Goal: Check status: Check status

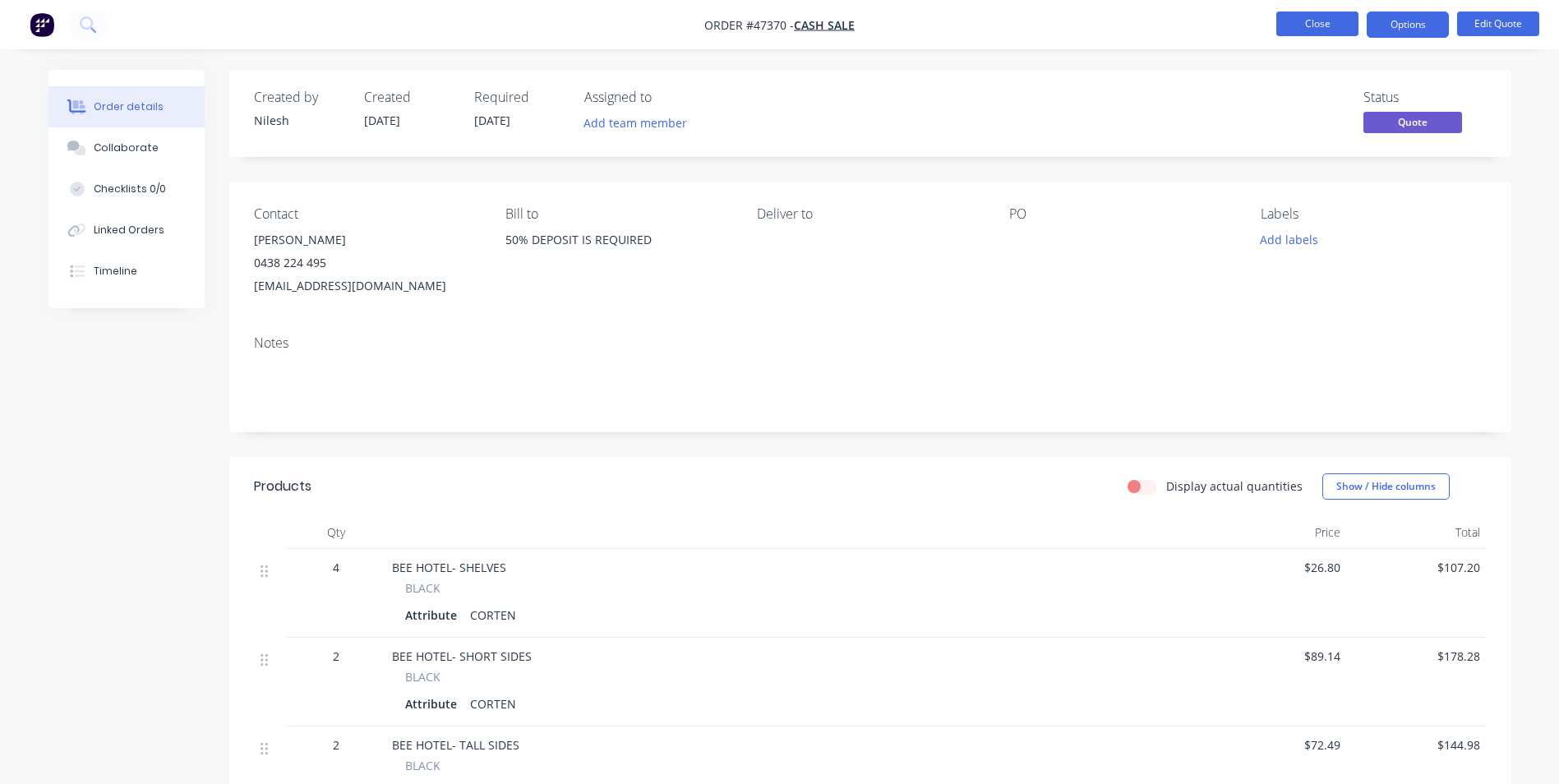
click at [1319, 27] on button "Close" at bounding box center [1317, 24] width 83 height 25
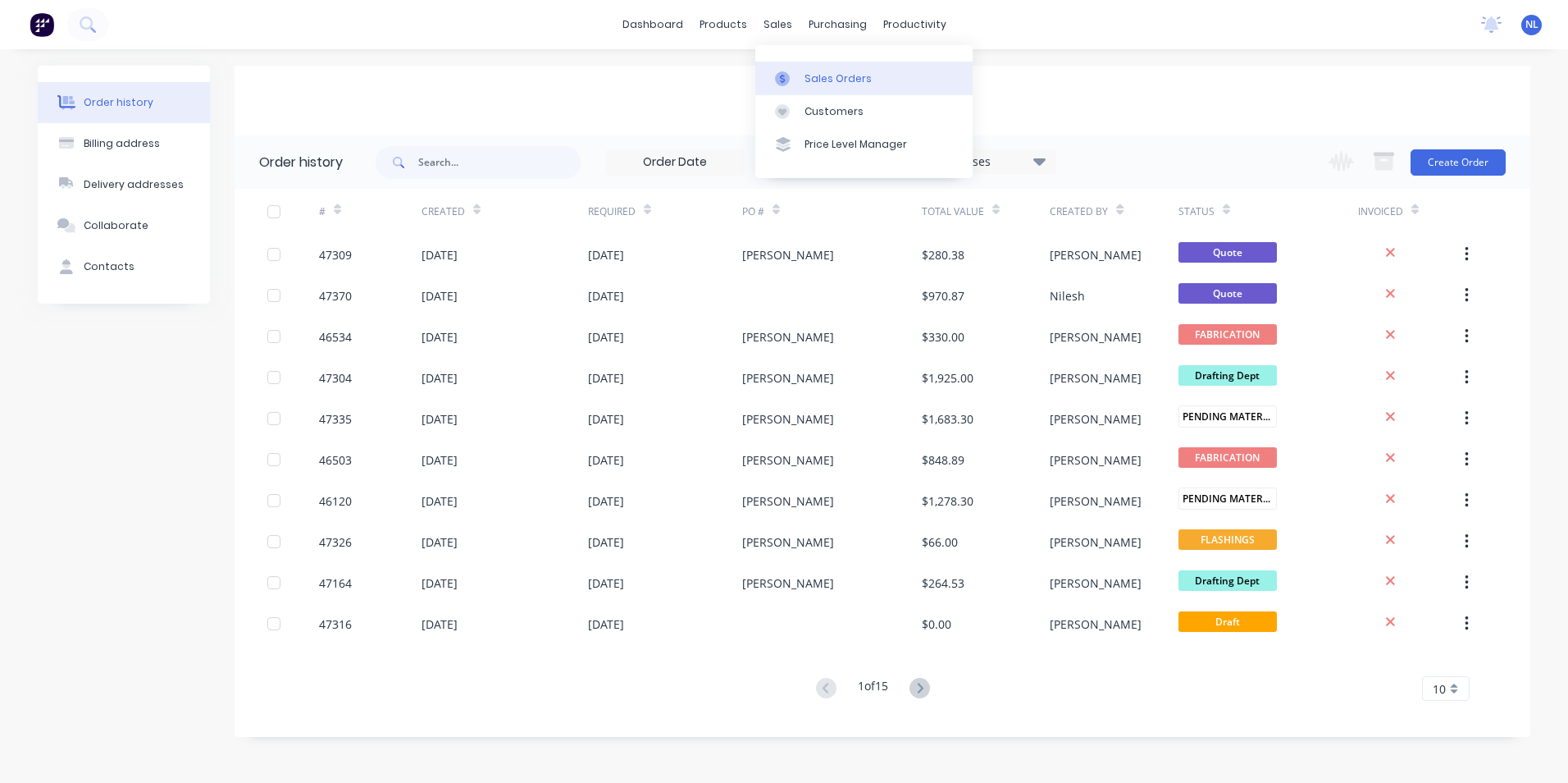
click at [819, 80] on div "Sales Orders" at bounding box center [838, 78] width 67 height 15
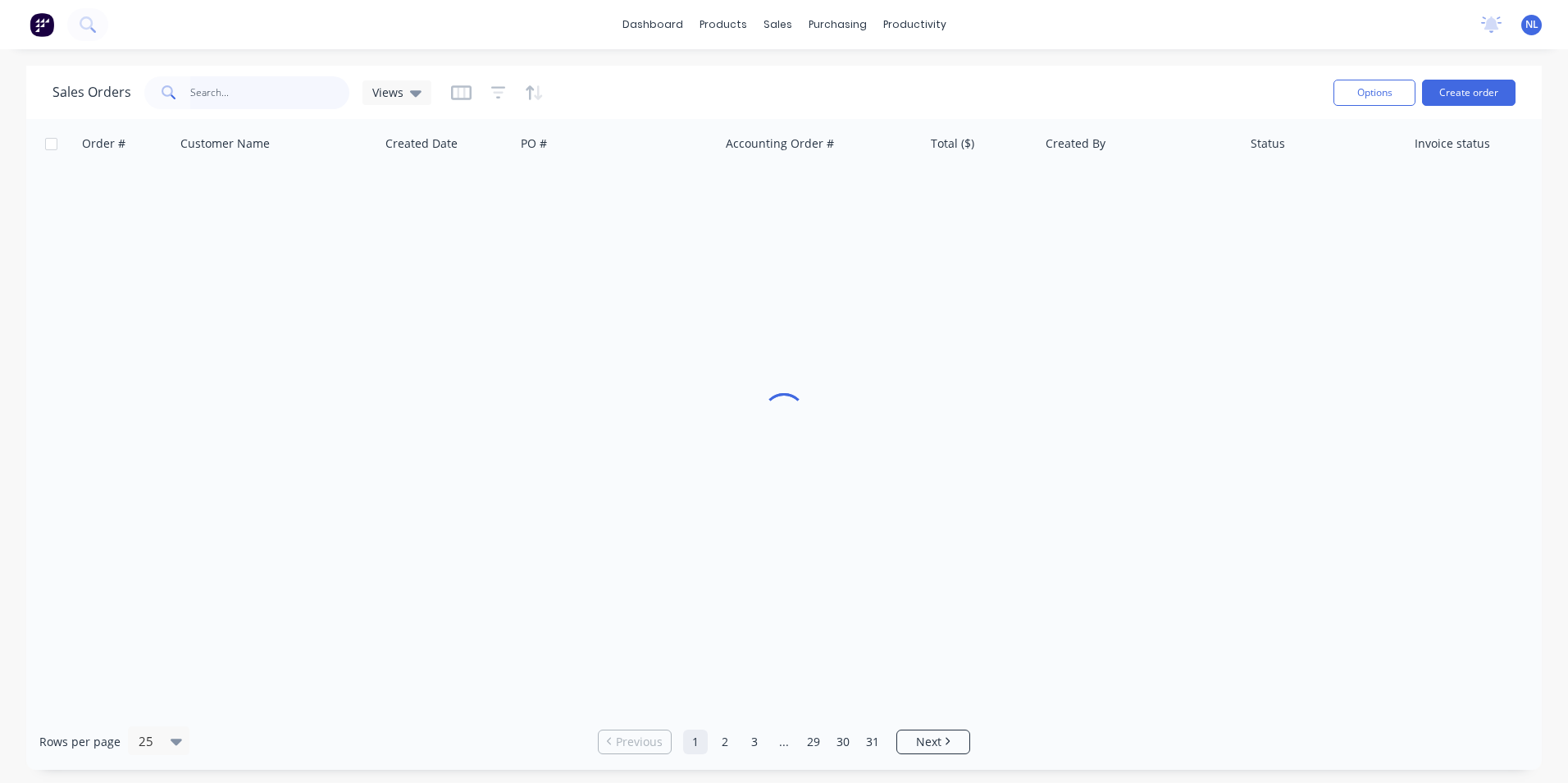
click at [254, 105] on input "text" at bounding box center [270, 92] width 160 height 32
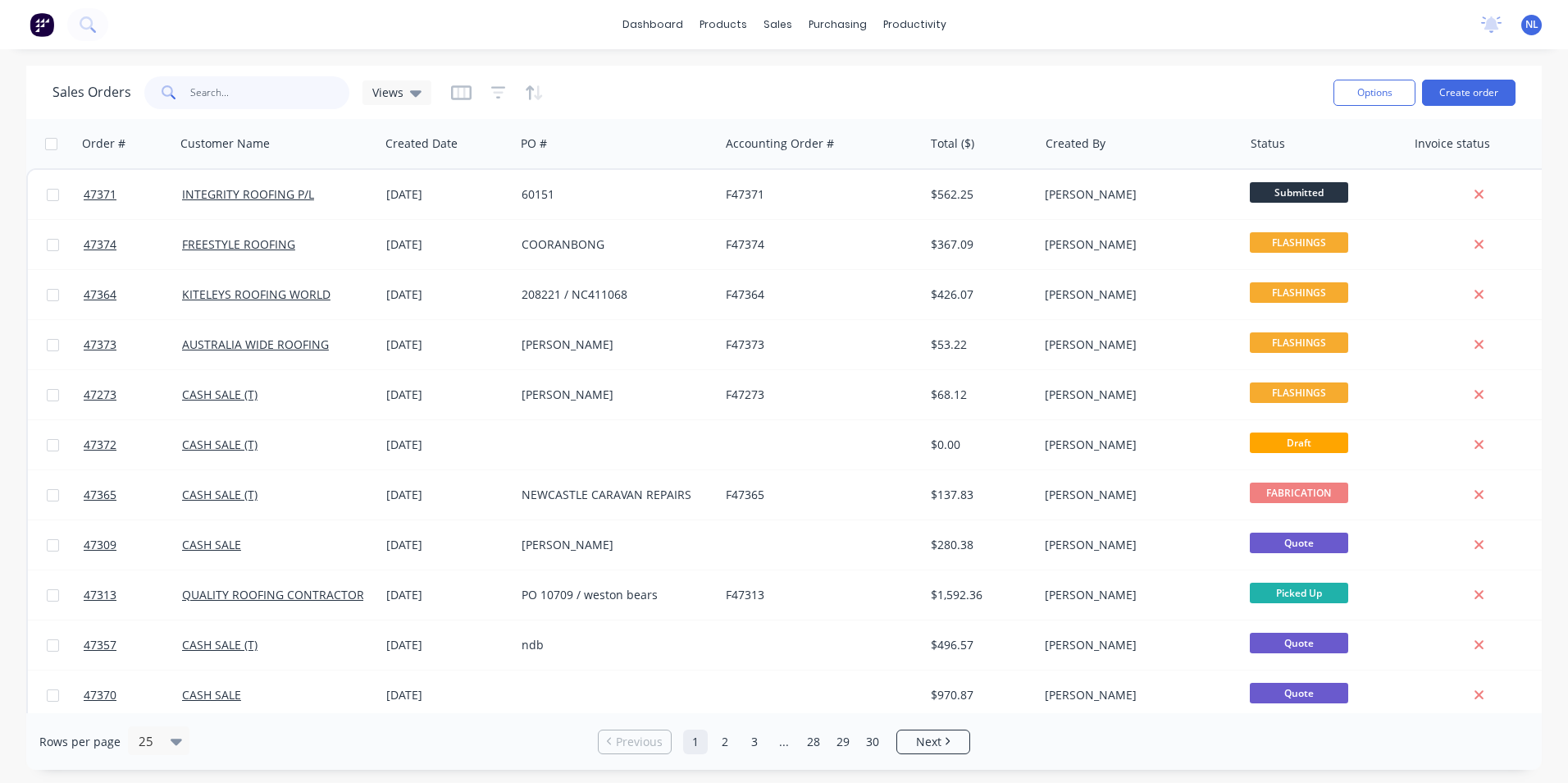
paste input "ASFC00800"
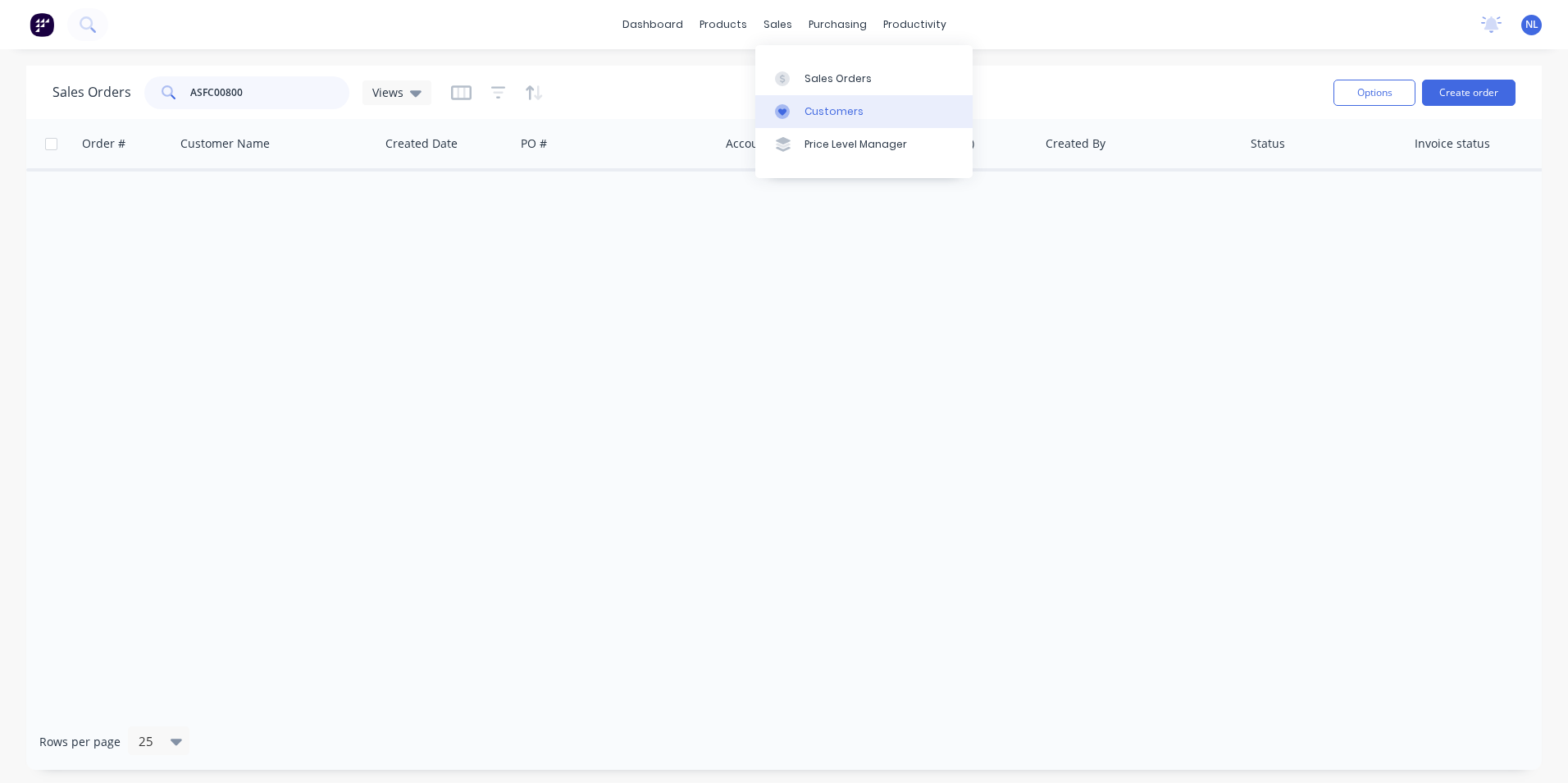
type input "ASFC00800"
click at [808, 102] on link "Customers" at bounding box center [864, 111] width 217 height 32
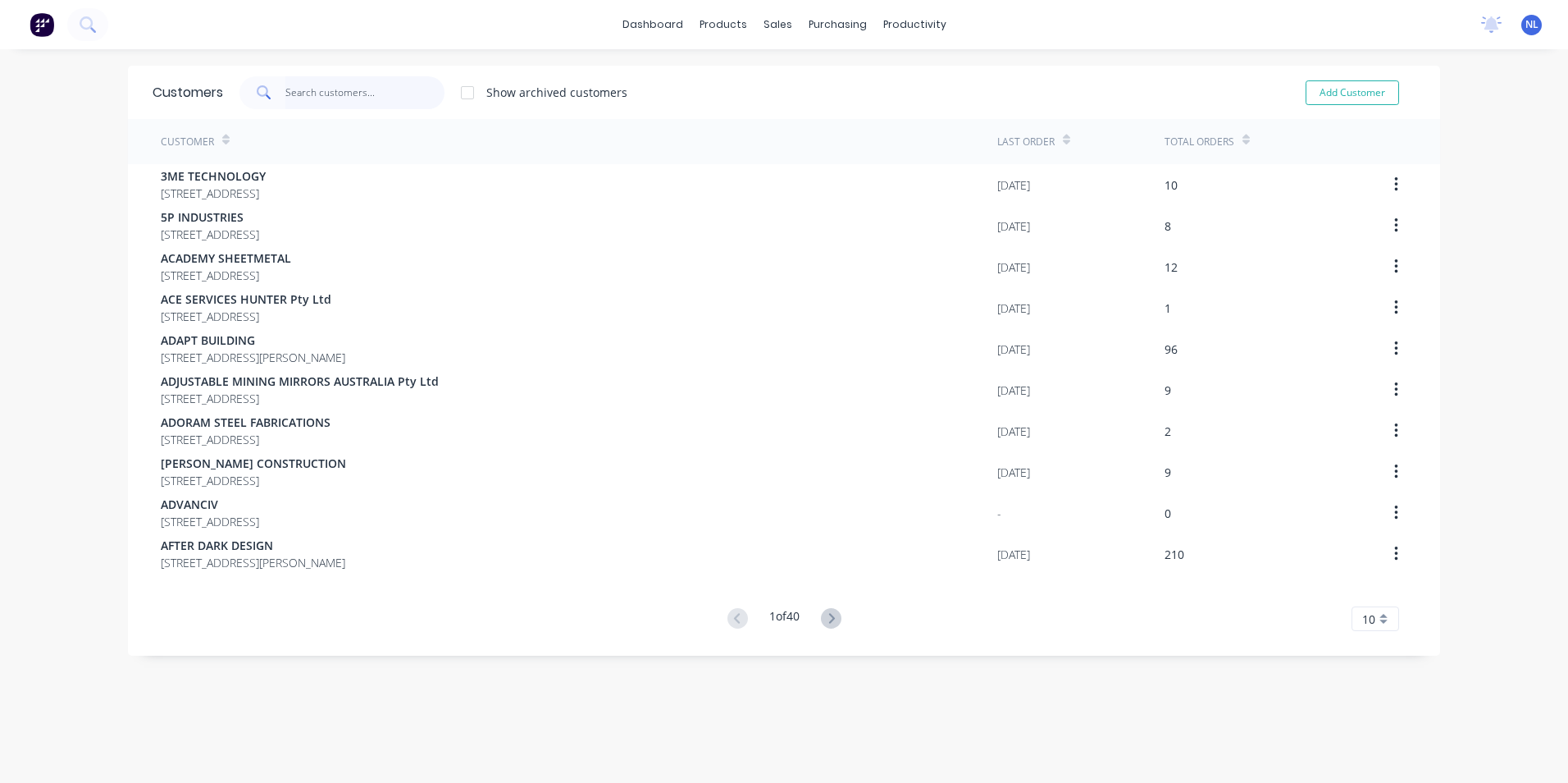
click at [351, 105] on input "text" at bounding box center [365, 92] width 160 height 32
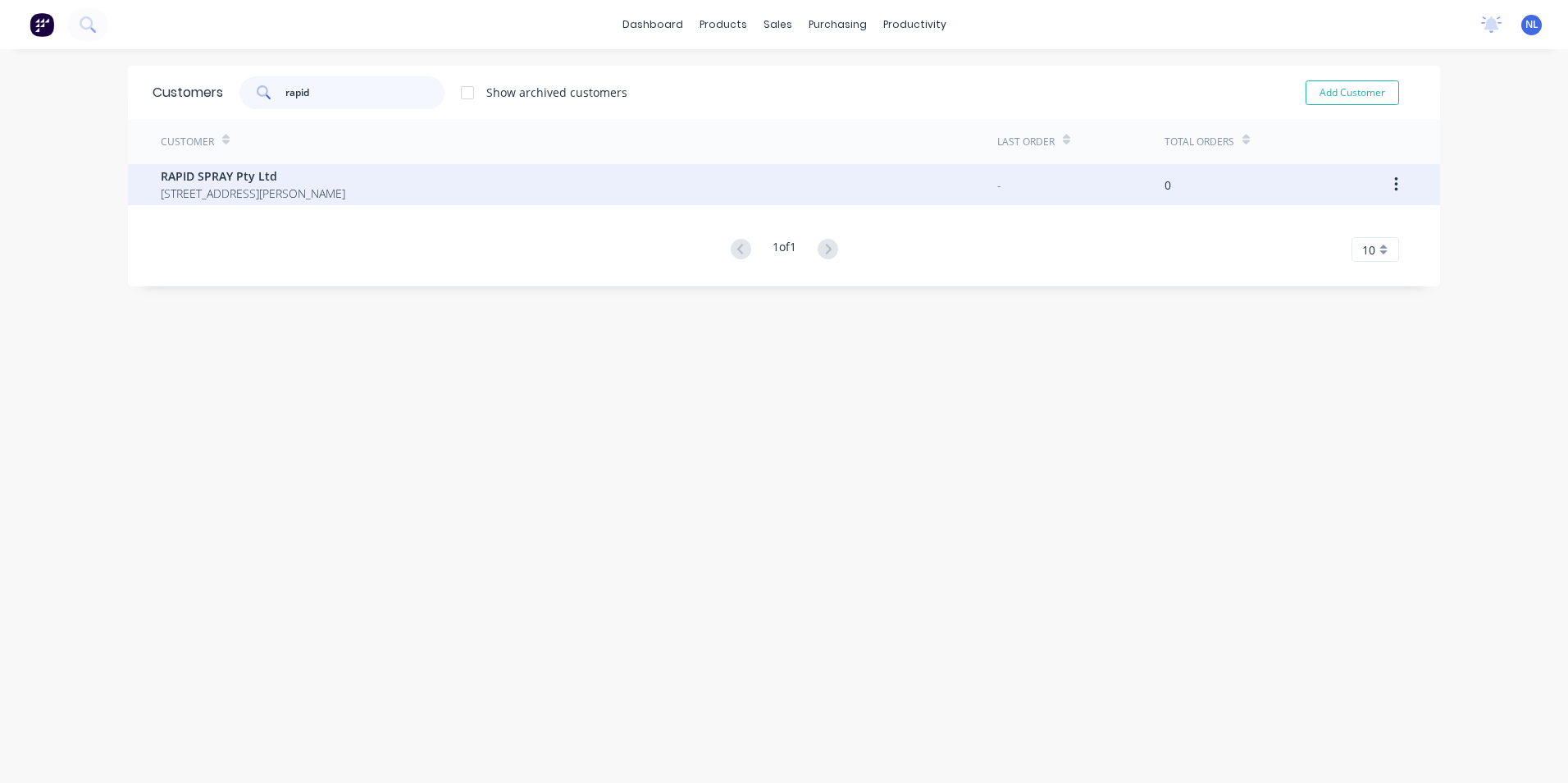
type input "rapid"
click at [369, 192] on div "RAPID SPRAY Pty Ltd [STREET_ADDRESS][PERSON_NAME]" at bounding box center [578, 184] width 837 height 41
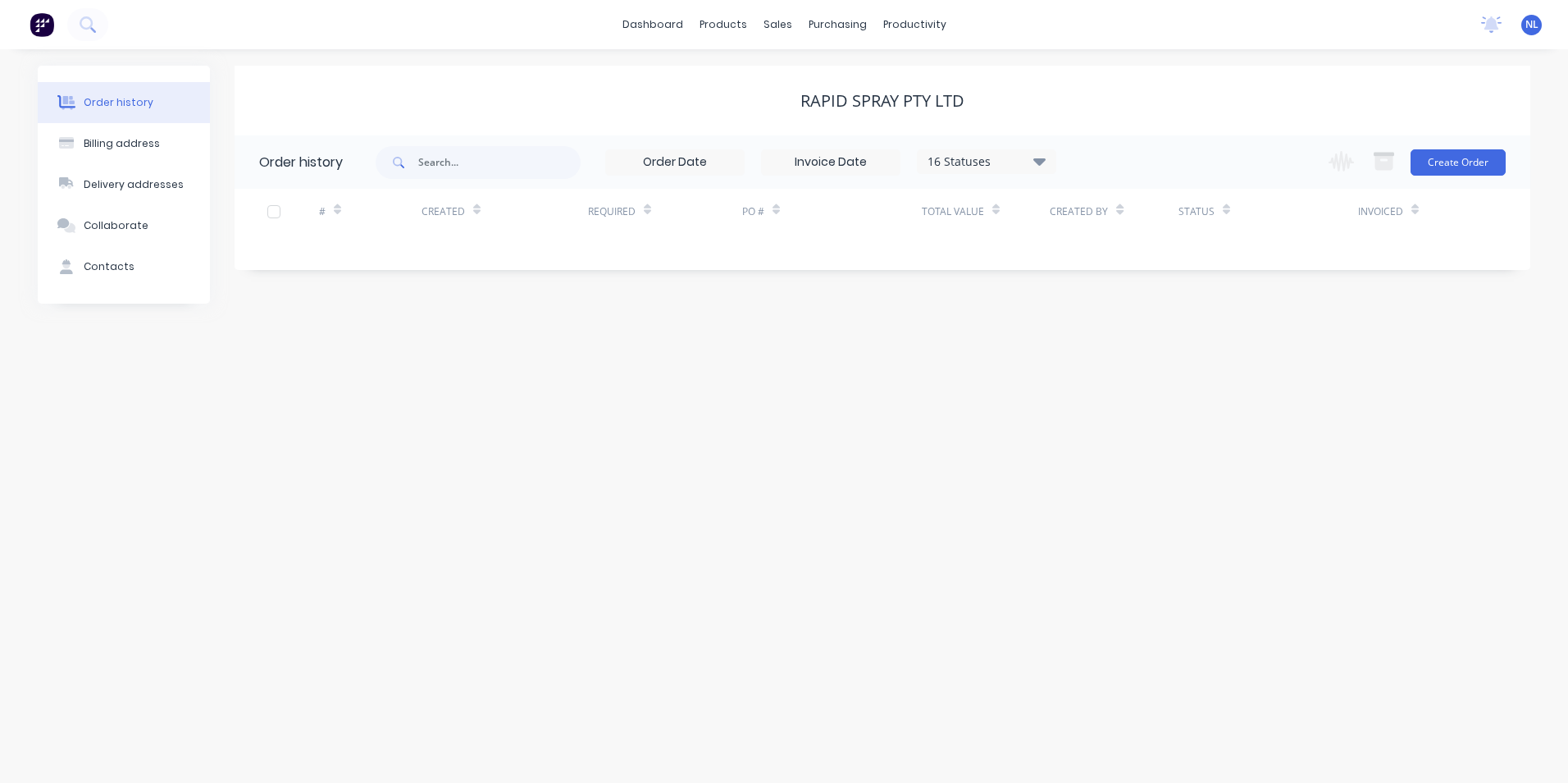
click at [1004, 167] on div "16 Statuses" at bounding box center [986, 161] width 138 height 18
click at [1025, 385] on div "Archived" at bounding box center [1020, 392] width 205 height 32
click at [1098, 383] on div "Archived" at bounding box center [1020, 392] width 205 height 32
click at [1122, 383] on label at bounding box center [1122, 383] width 0 height 0
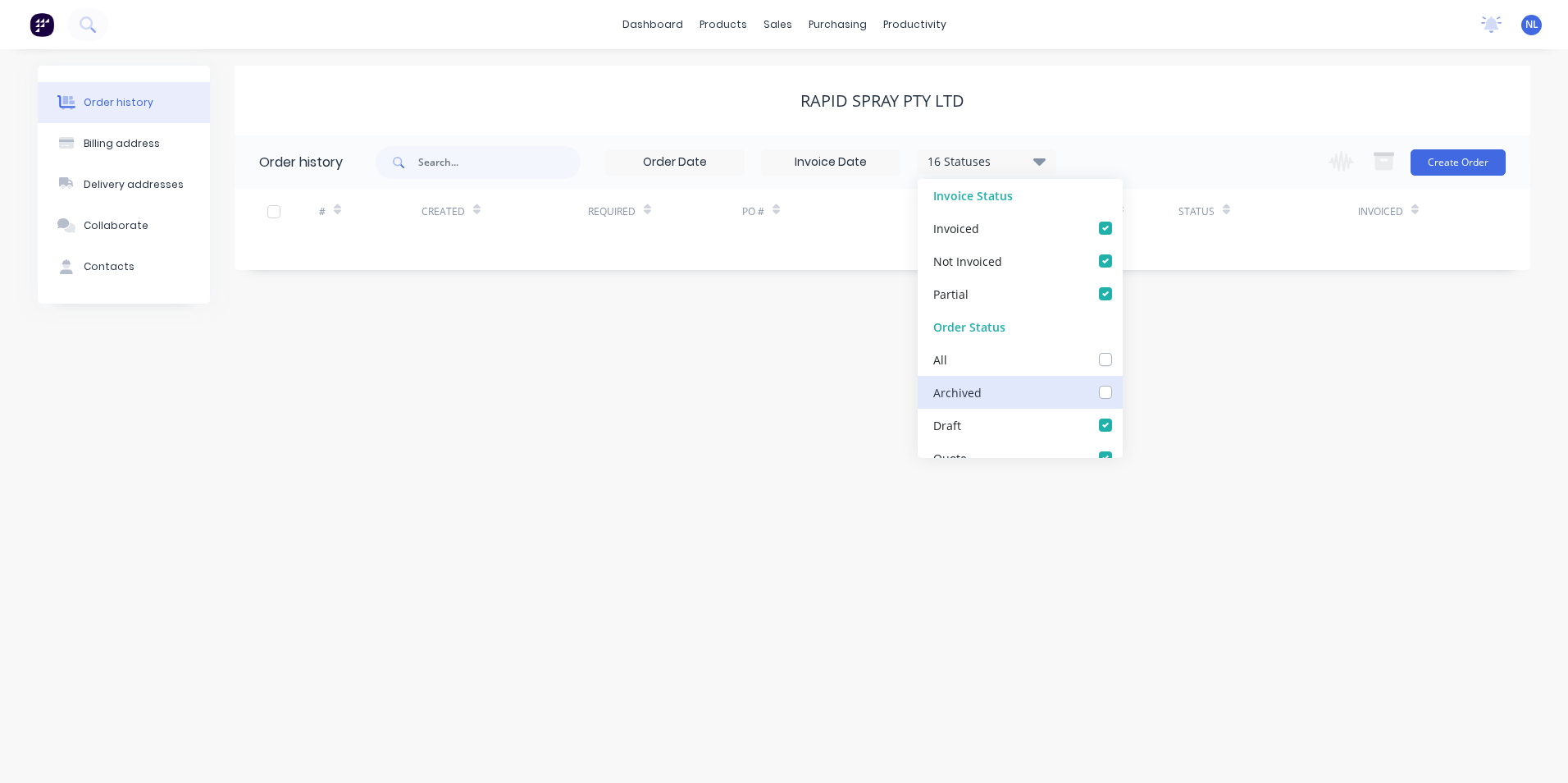
click at [1122, 395] on input "checkbox" at bounding box center [1128, 391] width 13 height 16
checkbox input "true"
click at [1306, 402] on div "Order history Billing address Delivery addresses Collaborate Contacts RAPID SPR…" at bounding box center [784, 416] width 1568 height 734
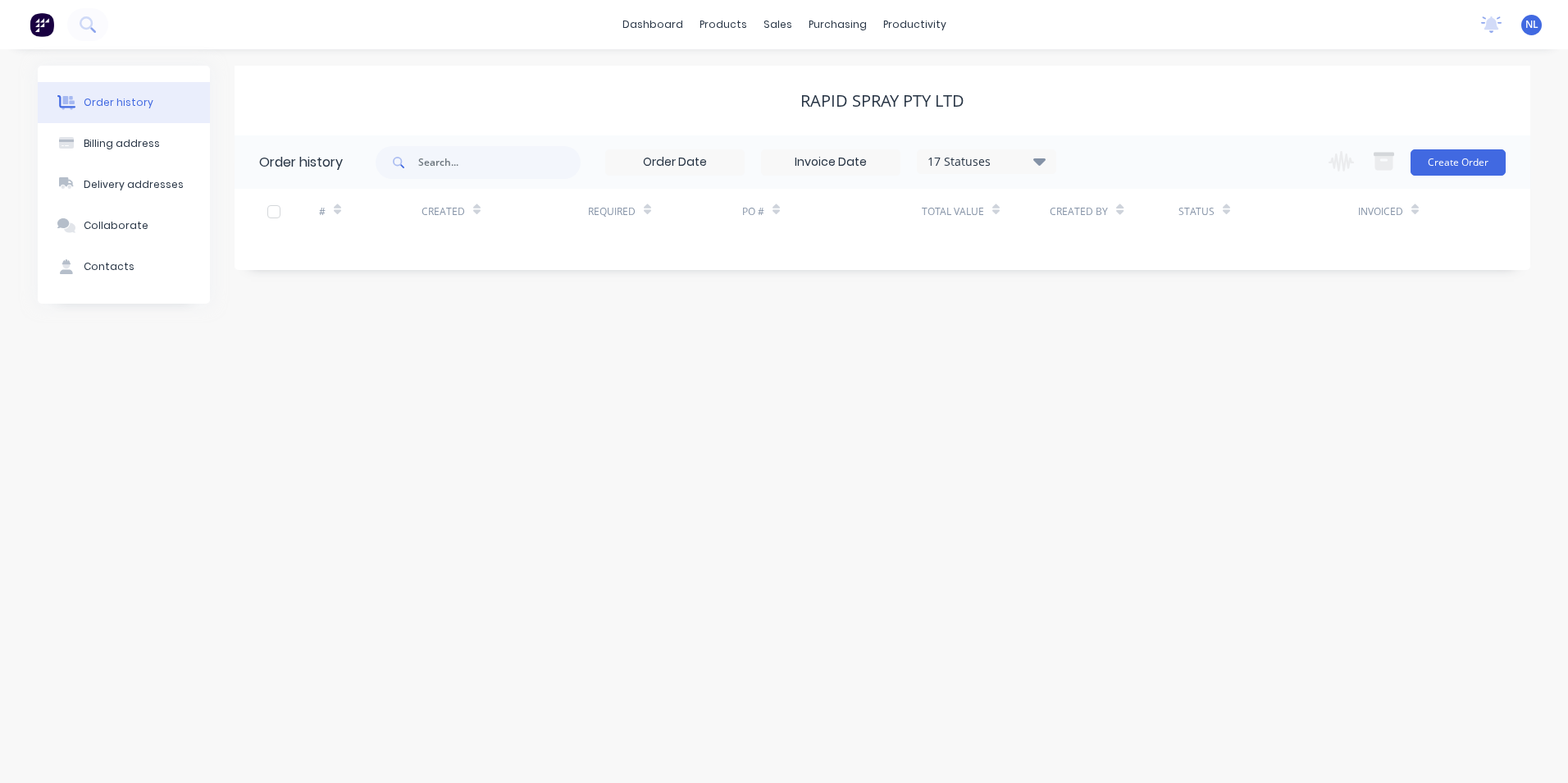
click at [1160, 166] on div "17 Statuses Invoice Status Invoiced Not Invoiced Partial Order Status All Archi…" at bounding box center [954, 161] width 1155 height 53
click at [854, 104] on div "Customers" at bounding box center [834, 111] width 59 height 15
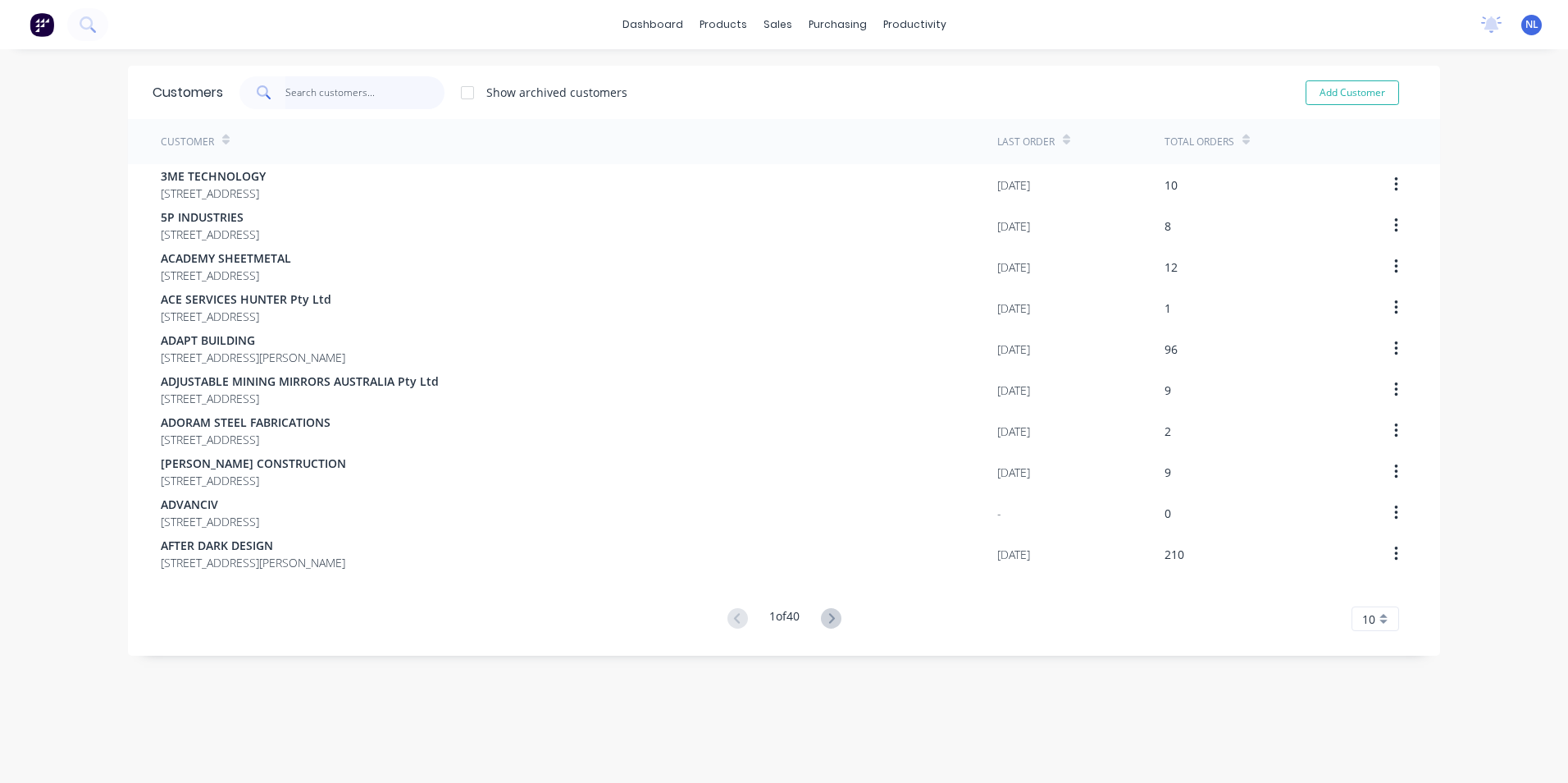
click at [313, 100] on input "text" at bounding box center [365, 92] width 160 height 32
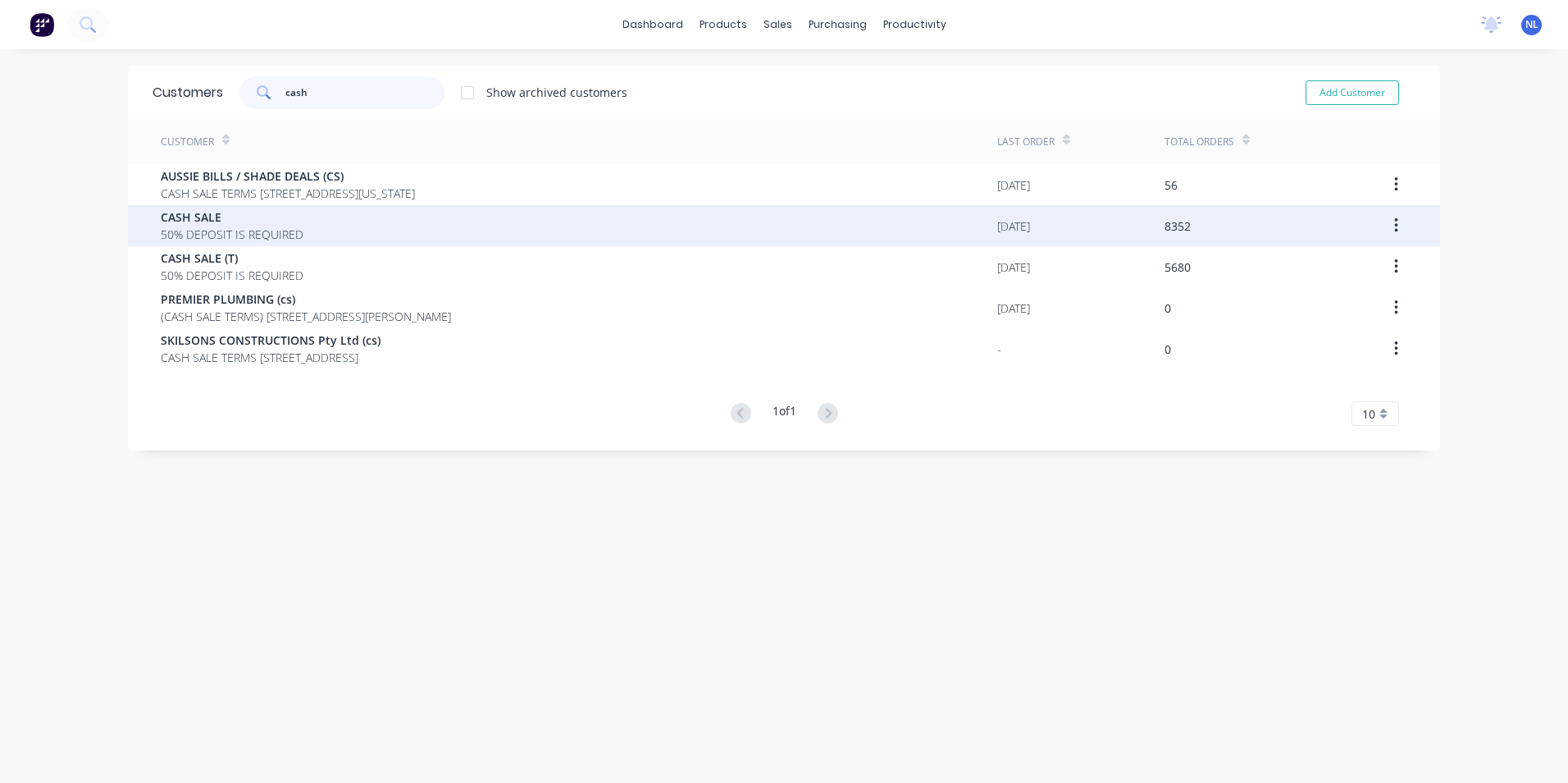
type input "cash"
click at [330, 223] on div "CASH SALE 50% DEPOSIT IS REQUIRED" at bounding box center [578, 225] width 837 height 41
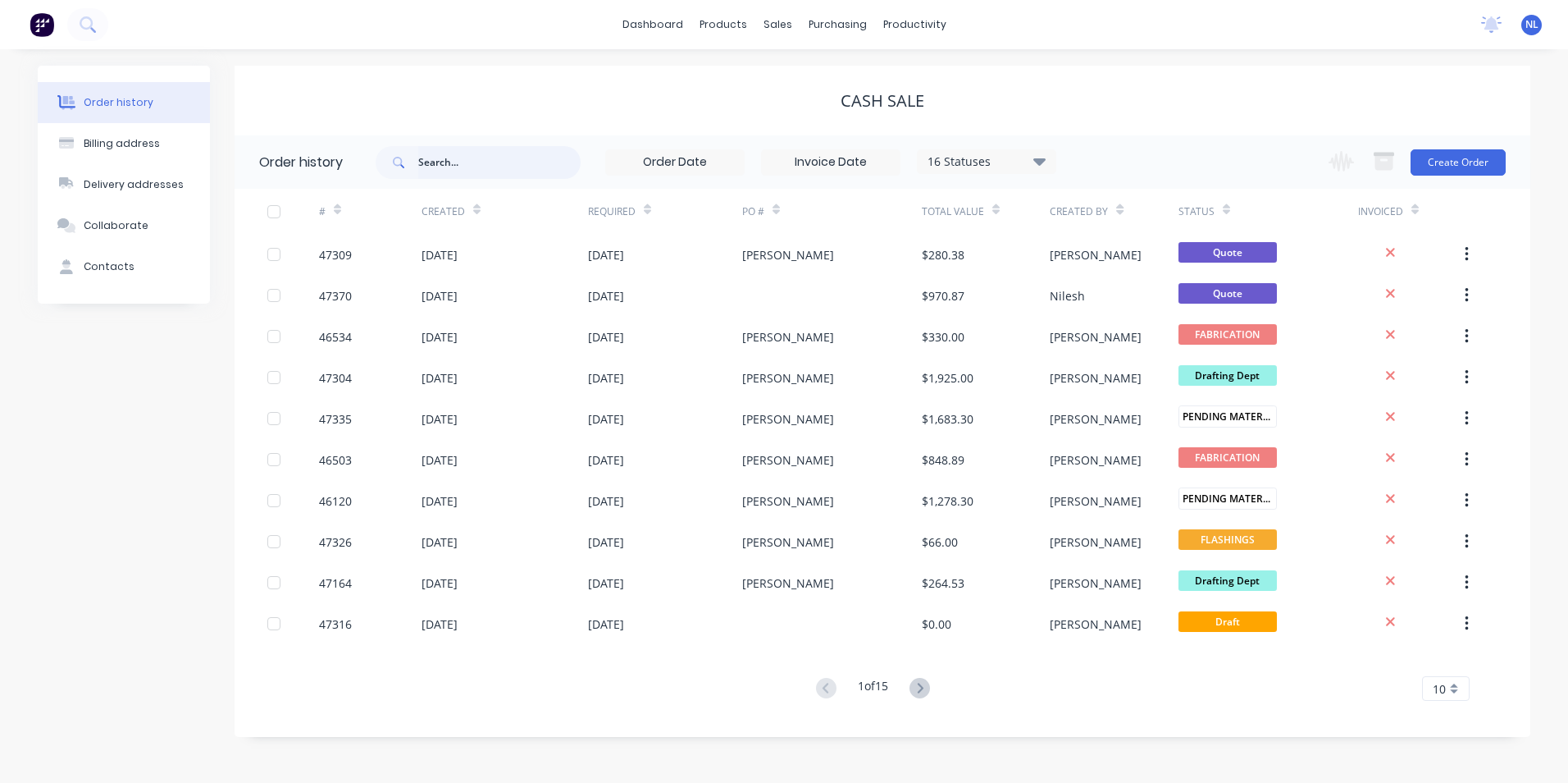
click at [541, 173] on input "text" at bounding box center [499, 162] width 162 height 32
type input "r"
paste input "ASFC00800"
type input "ASFC00800"
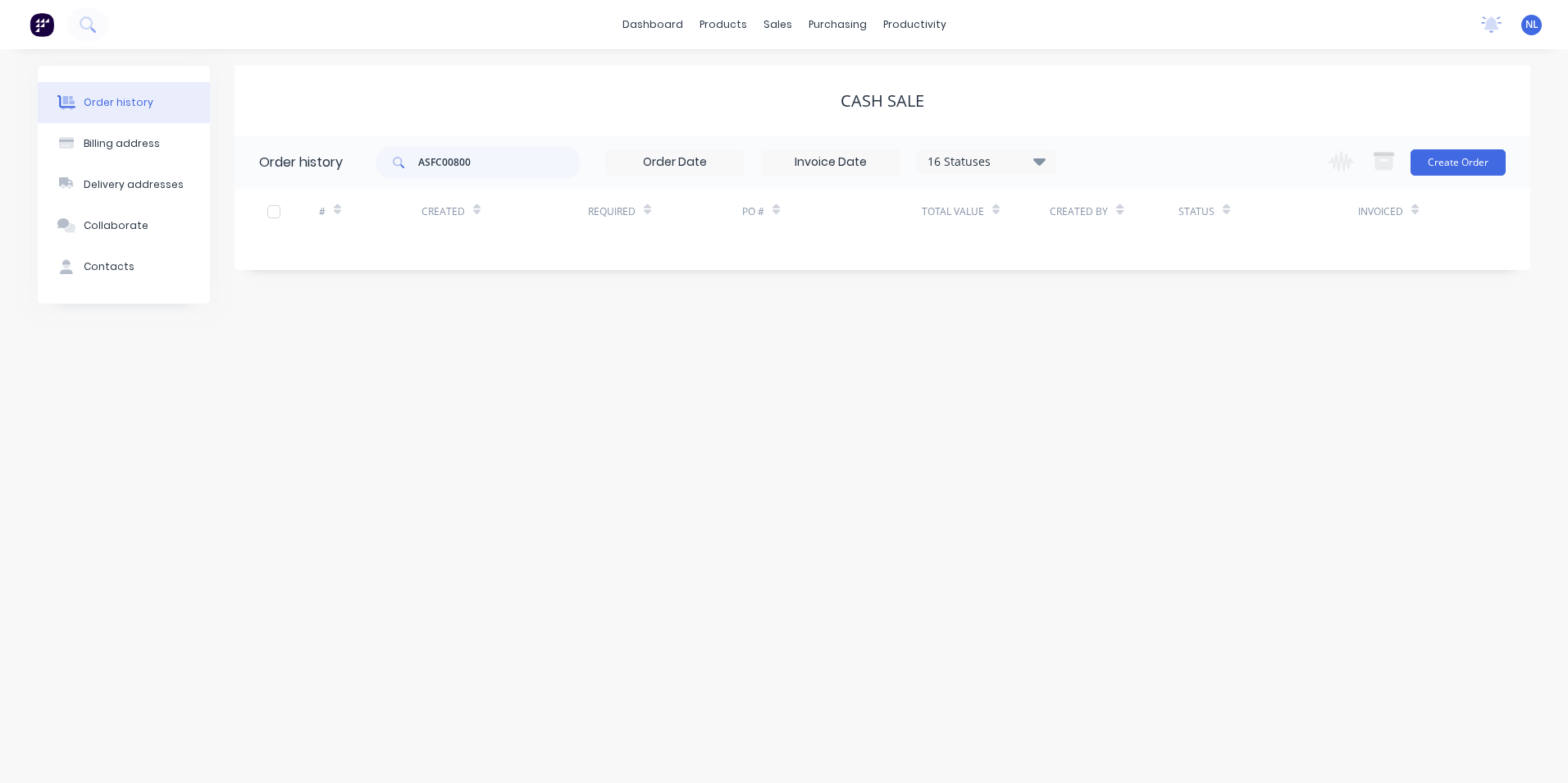
click at [990, 149] on div "16 Statuses Invoice Status Invoiced Not Invoiced Partial Order Status All Archi…" at bounding box center [986, 161] width 139 height 25
click at [987, 168] on div "16 Statuses" at bounding box center [986, 161] width 138 height 18
click at [1000, 381] on div "Archived" at bounding box center [1020, 392] width 205 height 32
click at [1082, 394] on div "Archived" at bounding box center [1020, 392] width 205 height 32
click at [1122, 383] on label at bounding box center [1122, 383] width 0 height 0
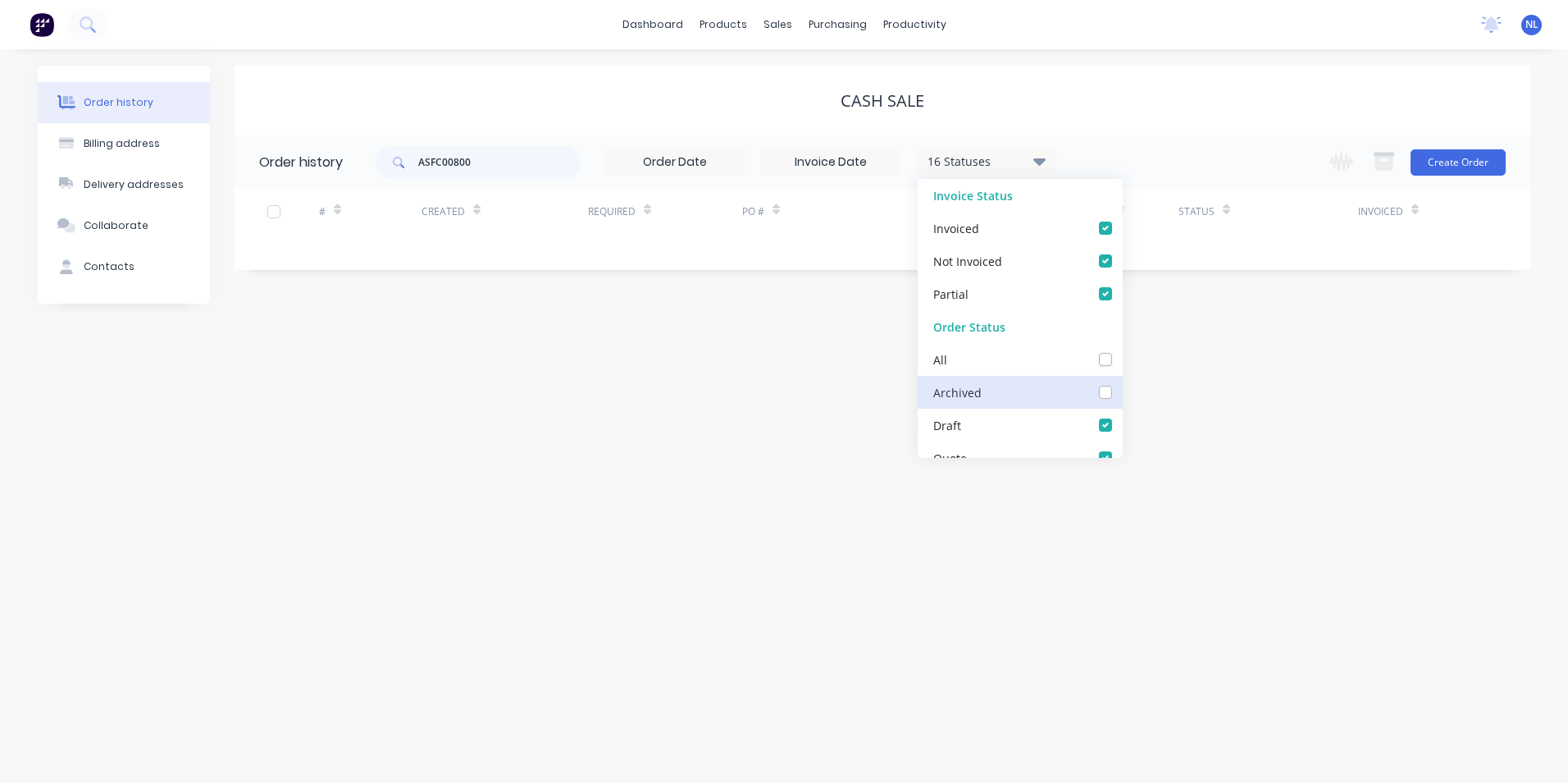
click at [1122, 392] on input "checkbox" at bounding box center [1128, 391] width 13 height 16
checkbox input "true"
click at [1319, 384] on div "Order history Billing address Delivery addresses Collaborate Contacts CASH SALE…" at bounding box center [784, 416] width 1568 height 734
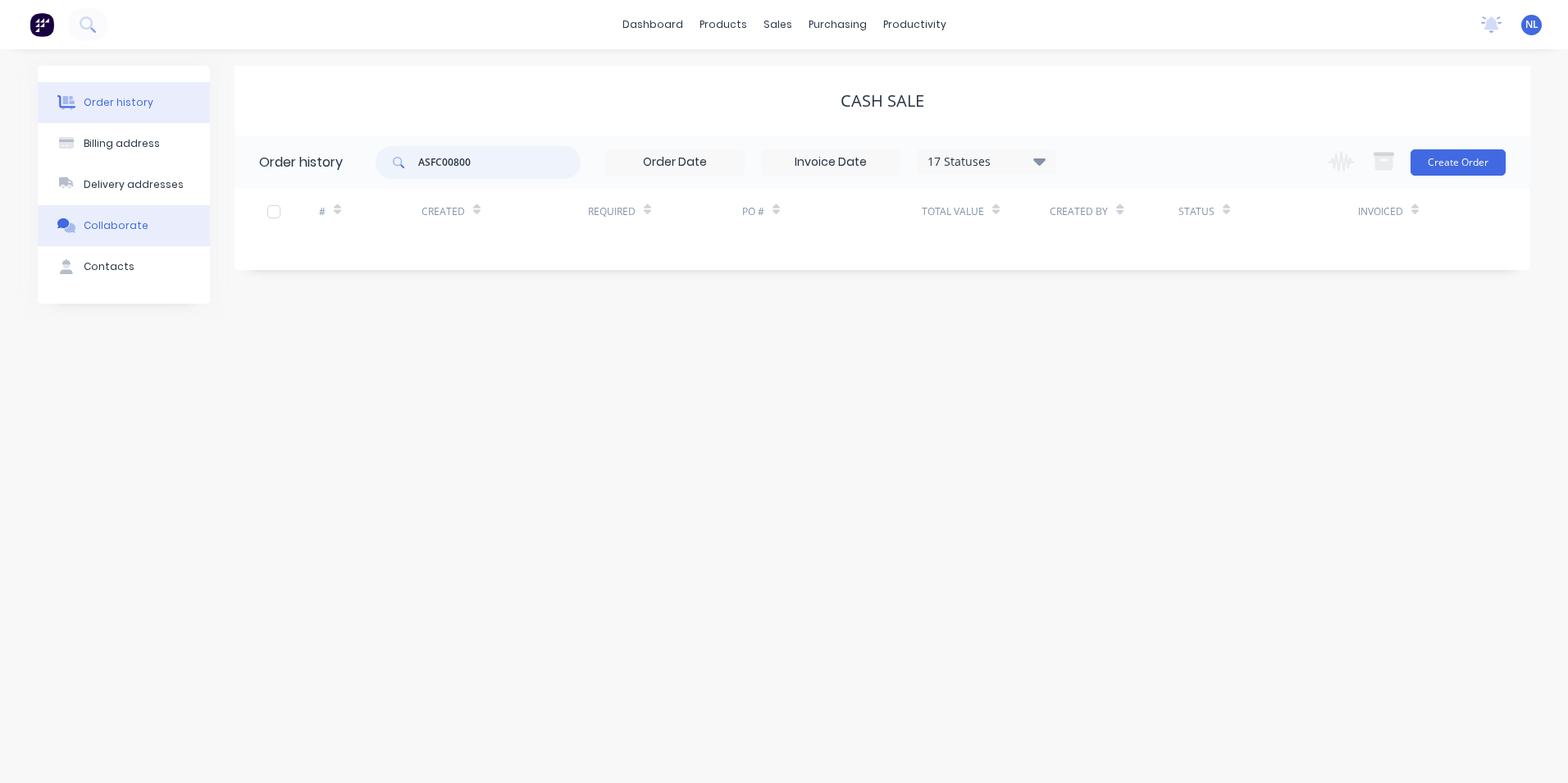
drag, startPoint x: 528, startPoint y: 165, endPoint x: 83, endPoint y: 210, distance: 447.3
click at [140, 196] on div "Order history Billing address Delivery addresses Collaborate Contacts CASH SALE…" at bounding box center [784, 184] width 1493 height 238
type input "RAPID"
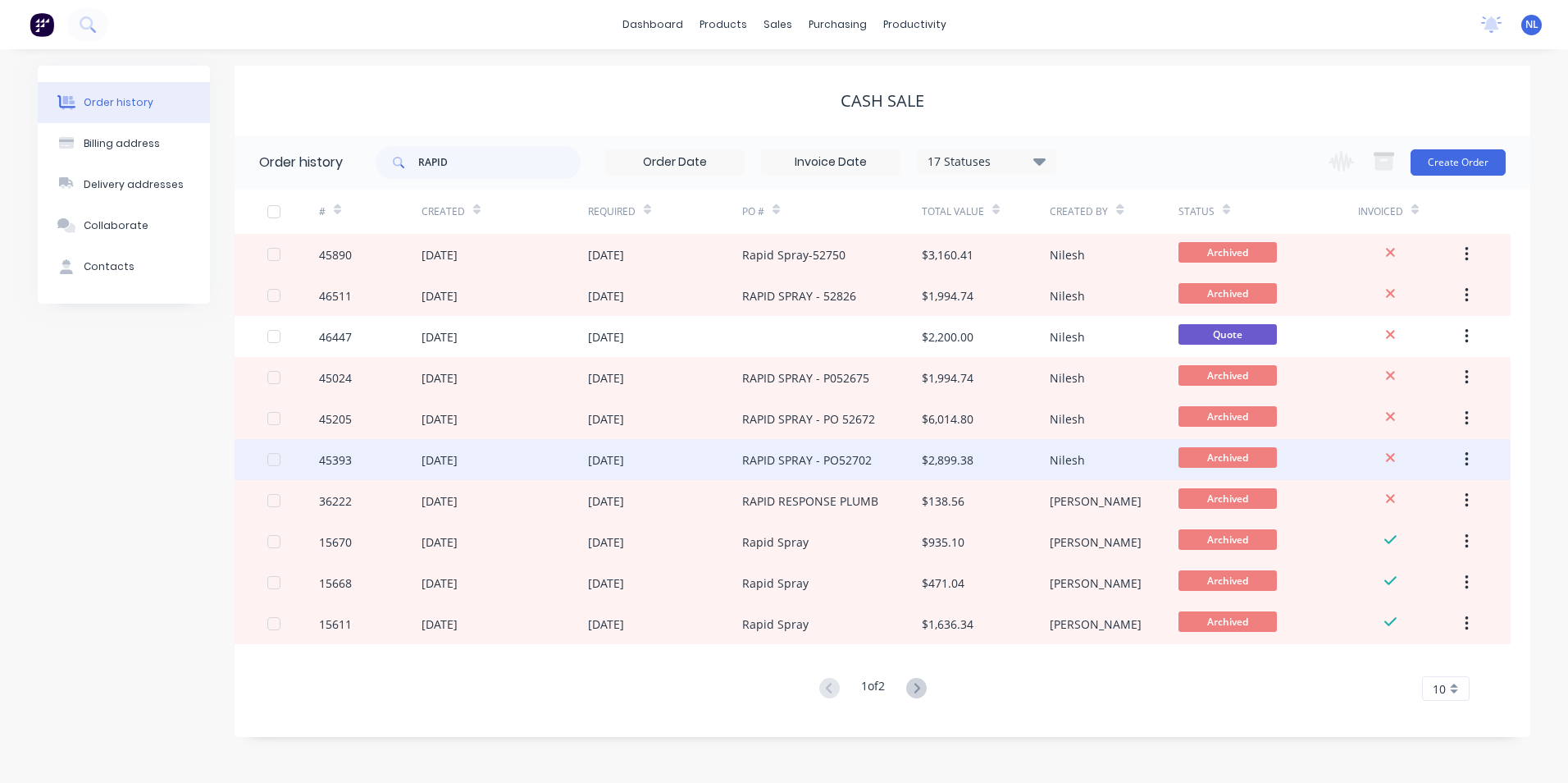
click at [571, 454] on div "[DATE]" at bounding box center [505, 459] width 167 height 41
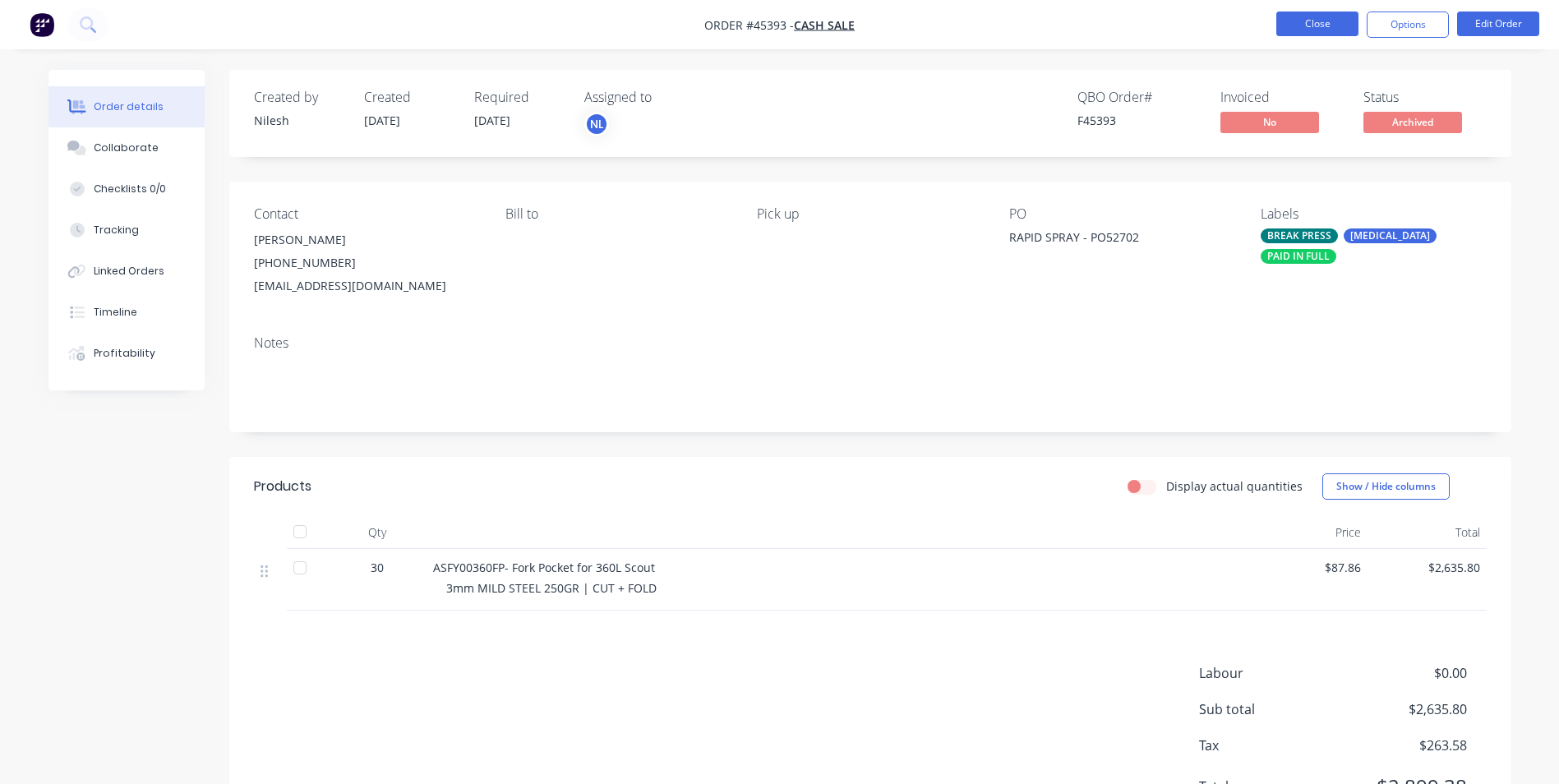
click at [1325, 27] on button "Close" at bounding box center [1317, 24] width 83 height 25
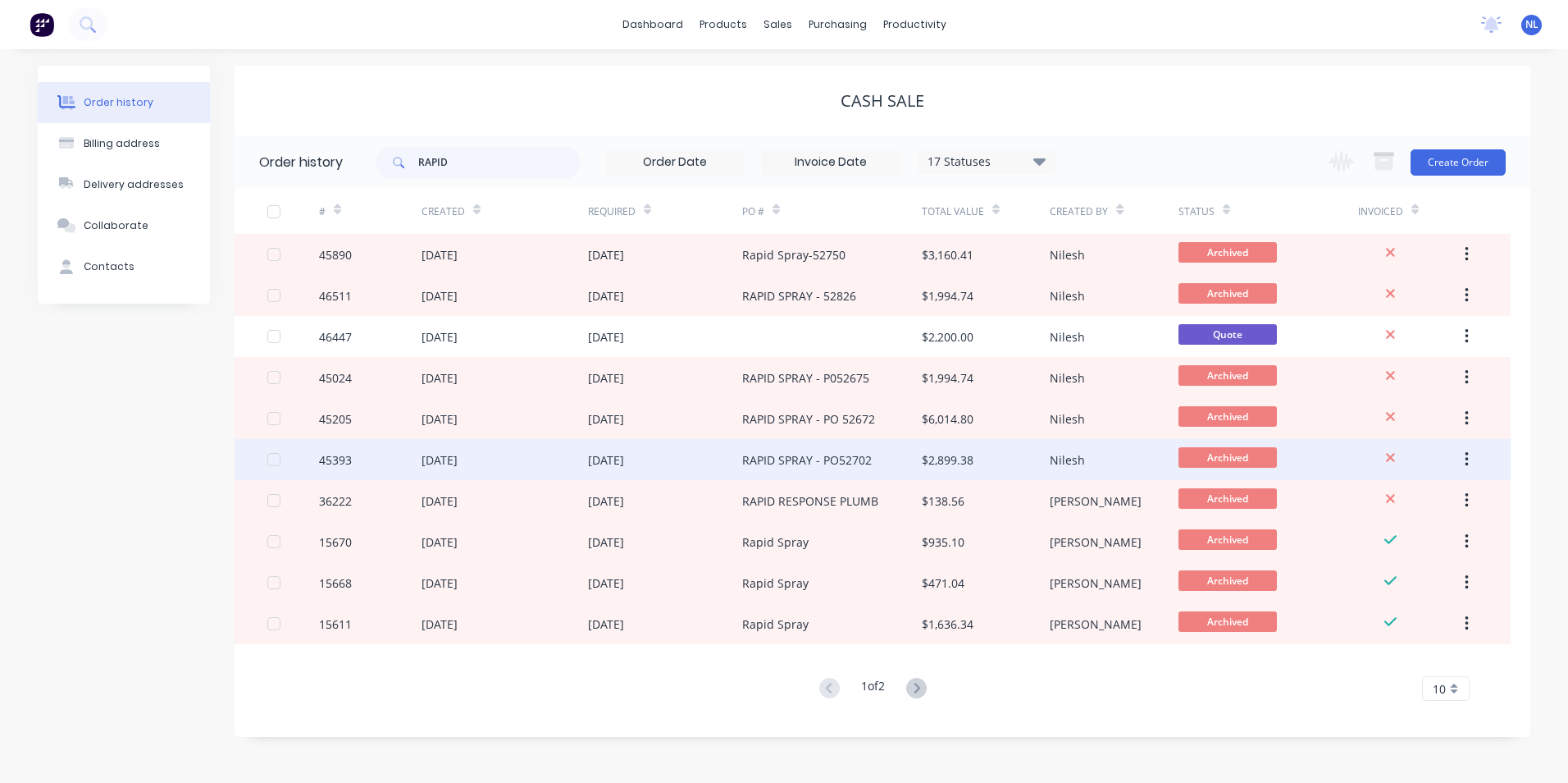
click at [770, 462] on div "RAPID SPRAY - PO52702" at bounding box center [807, 460] width 130 height 18
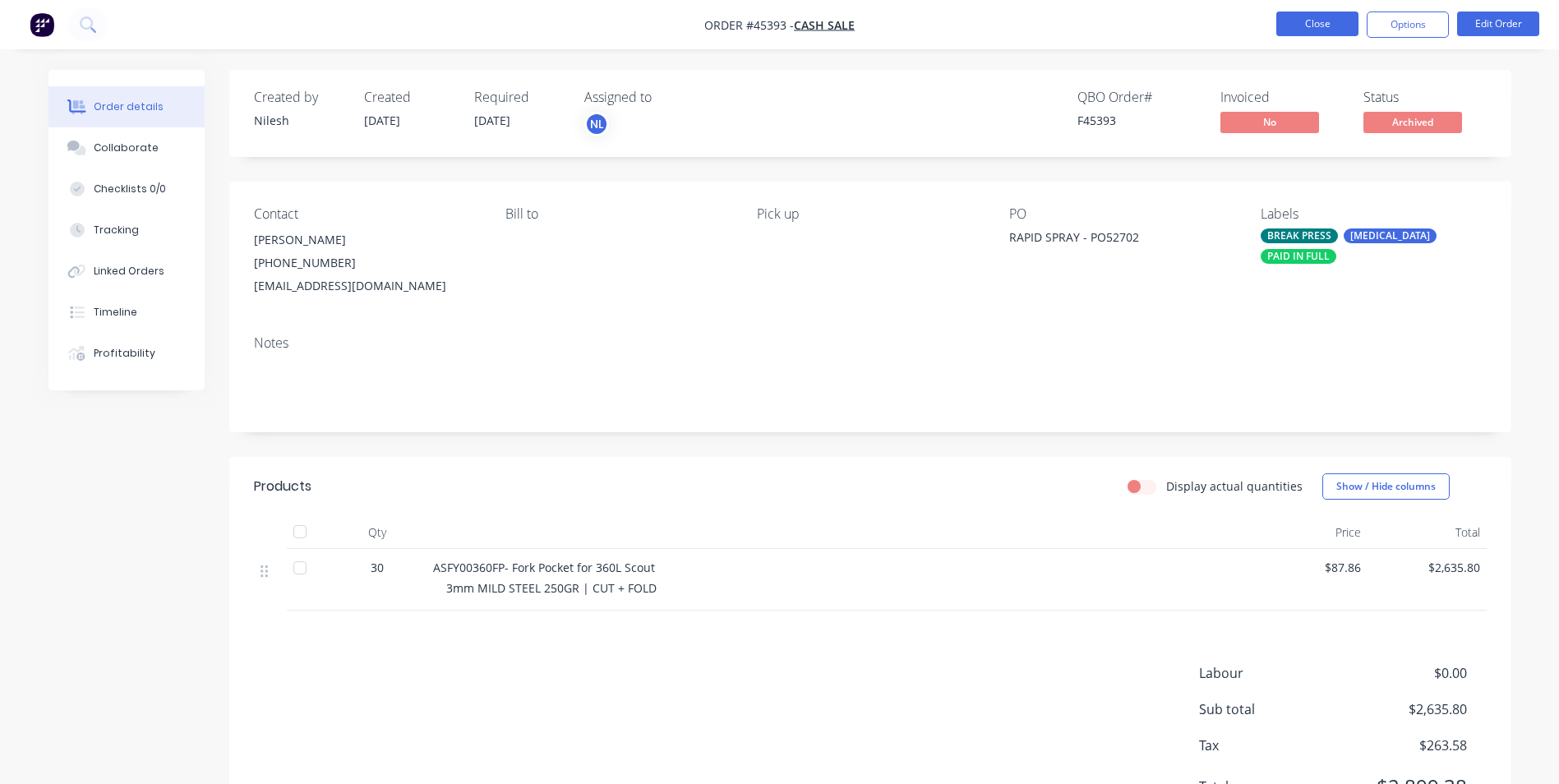
click at [1338, 33] on button "Close" at bounding box center [1317, 24] width 83 height 25
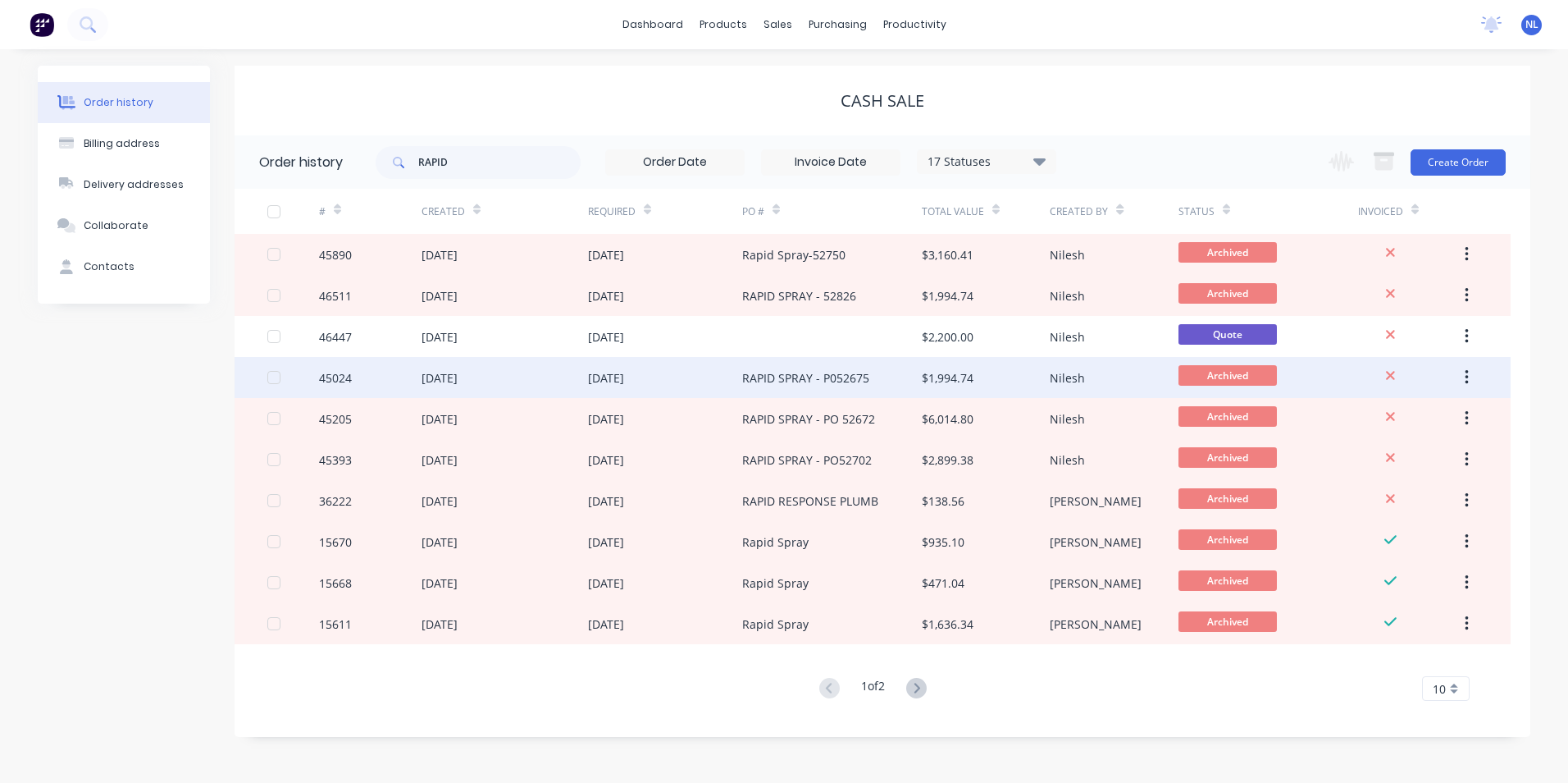
click at [837, 383] on div "RAPID SPRAY - P052675" at bounding box center [805, 378] width 127 height 18
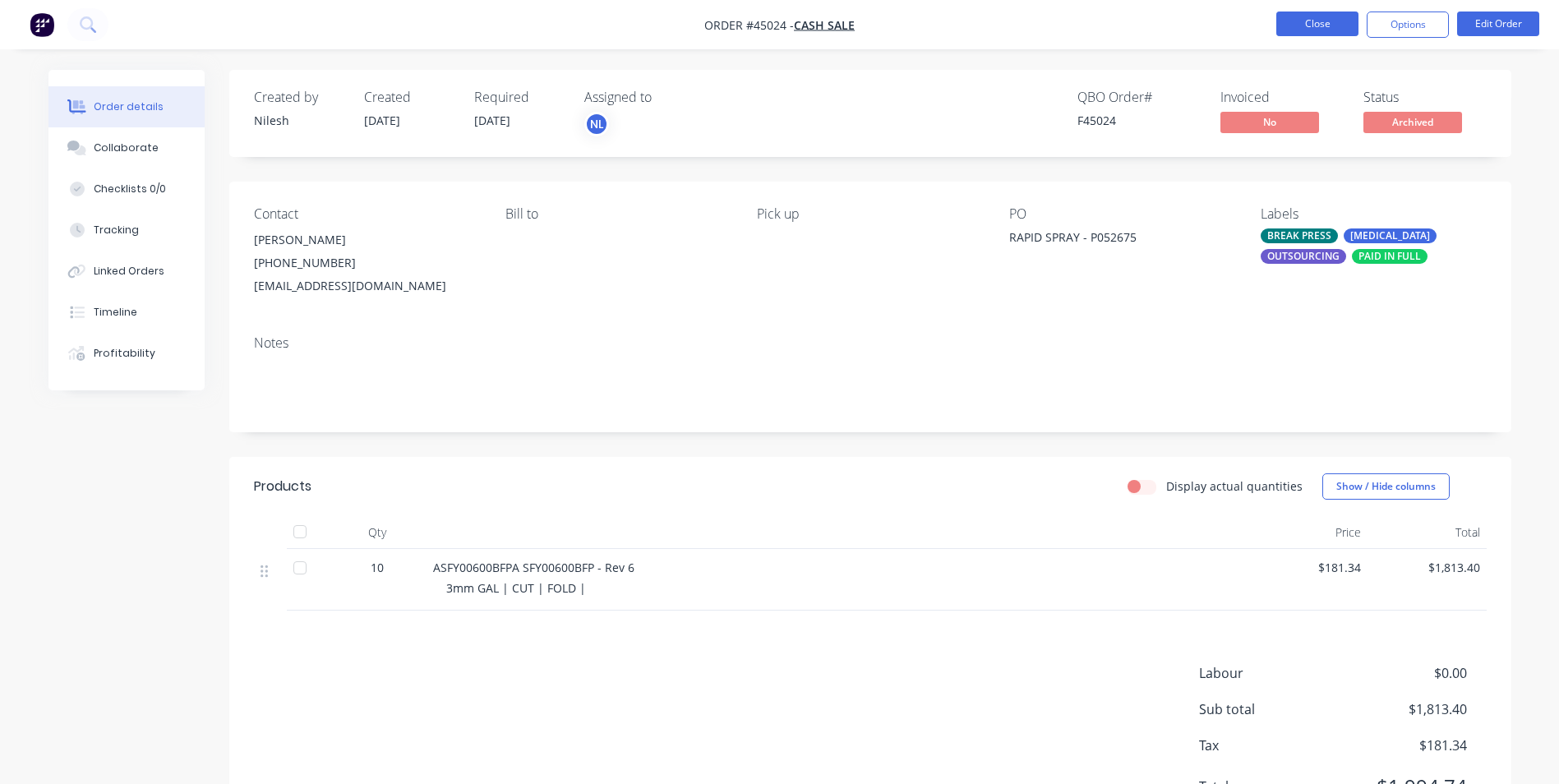
click at [1327, 28] on button "Close" at bounding box center [1317, 24] width 83 height 25
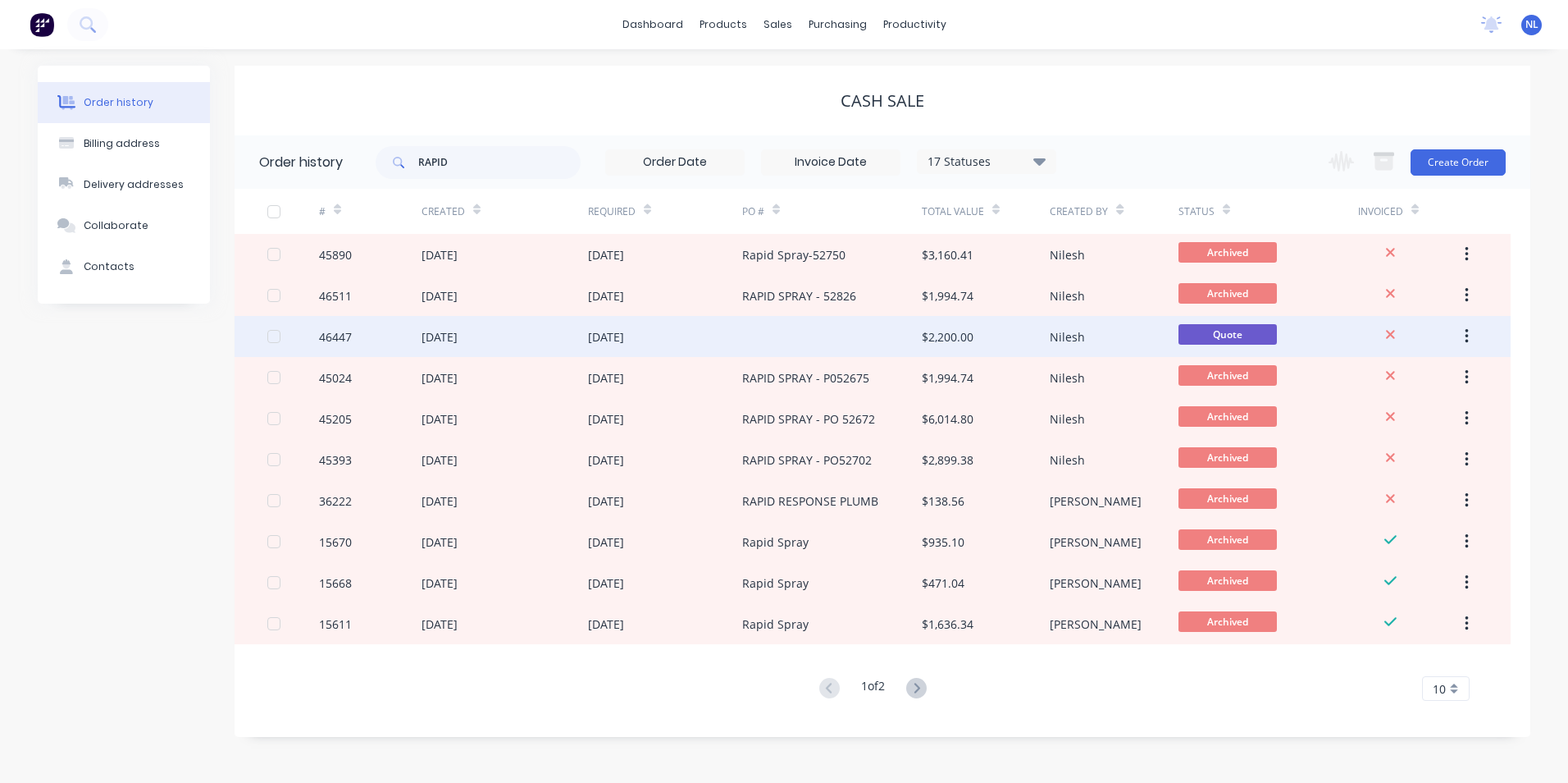
click at [857, 332] on div at bounding box center [832, 336] width 180 height 41
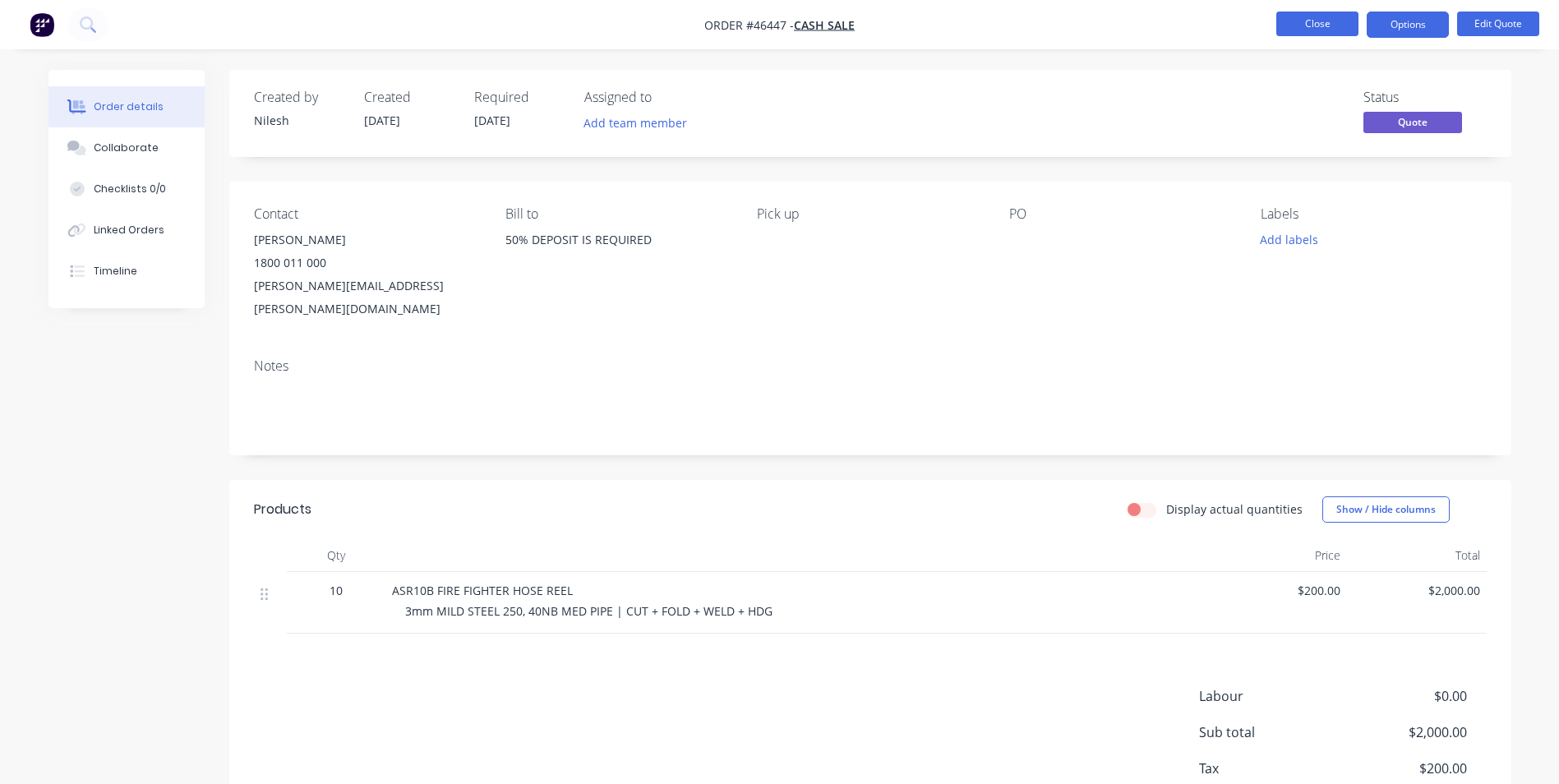
click at [1290, 16] on button "Close" at bounding box center [1317, 24] width 83 height 25
